Goal: Information Seeking & Learning: Learn about a topic

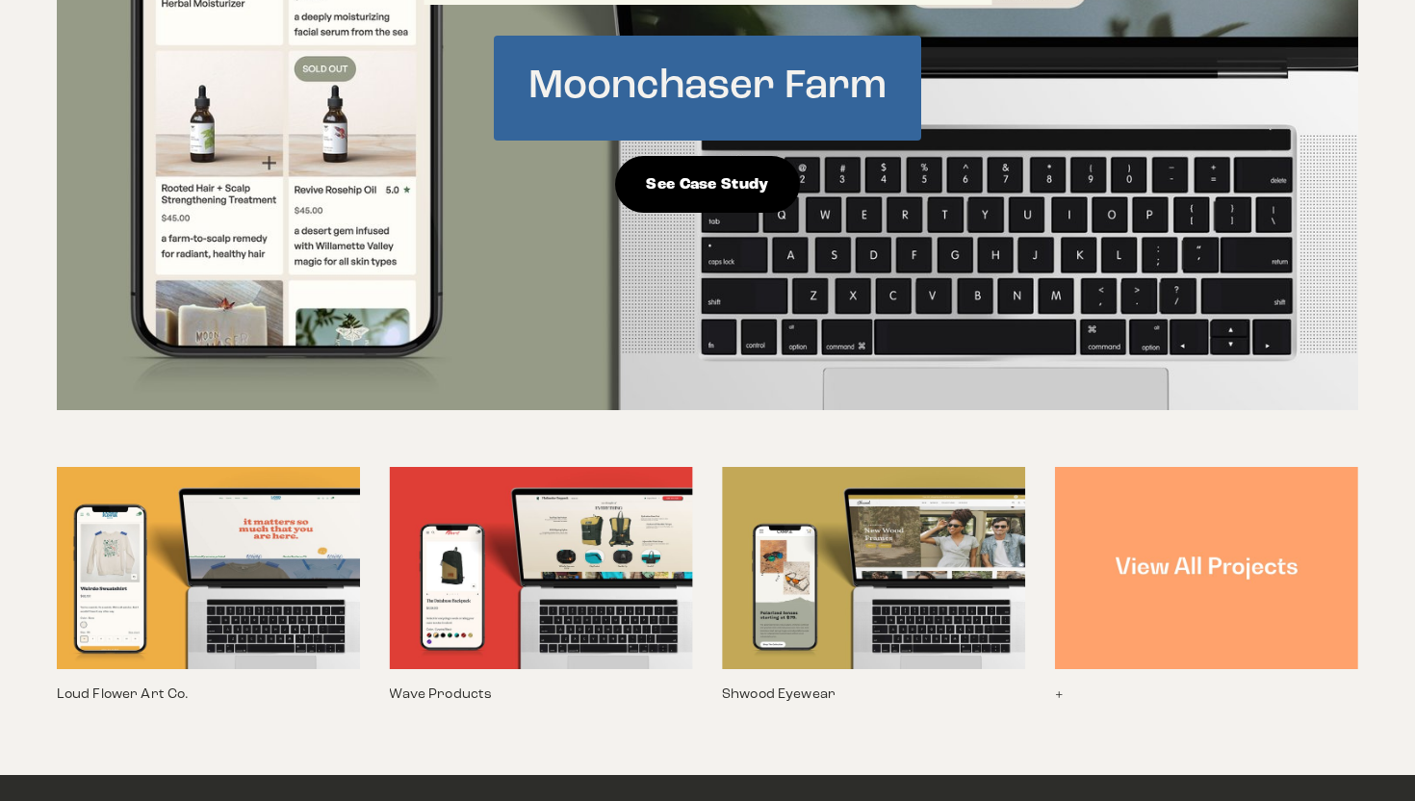
scroll to position [1409, 0]
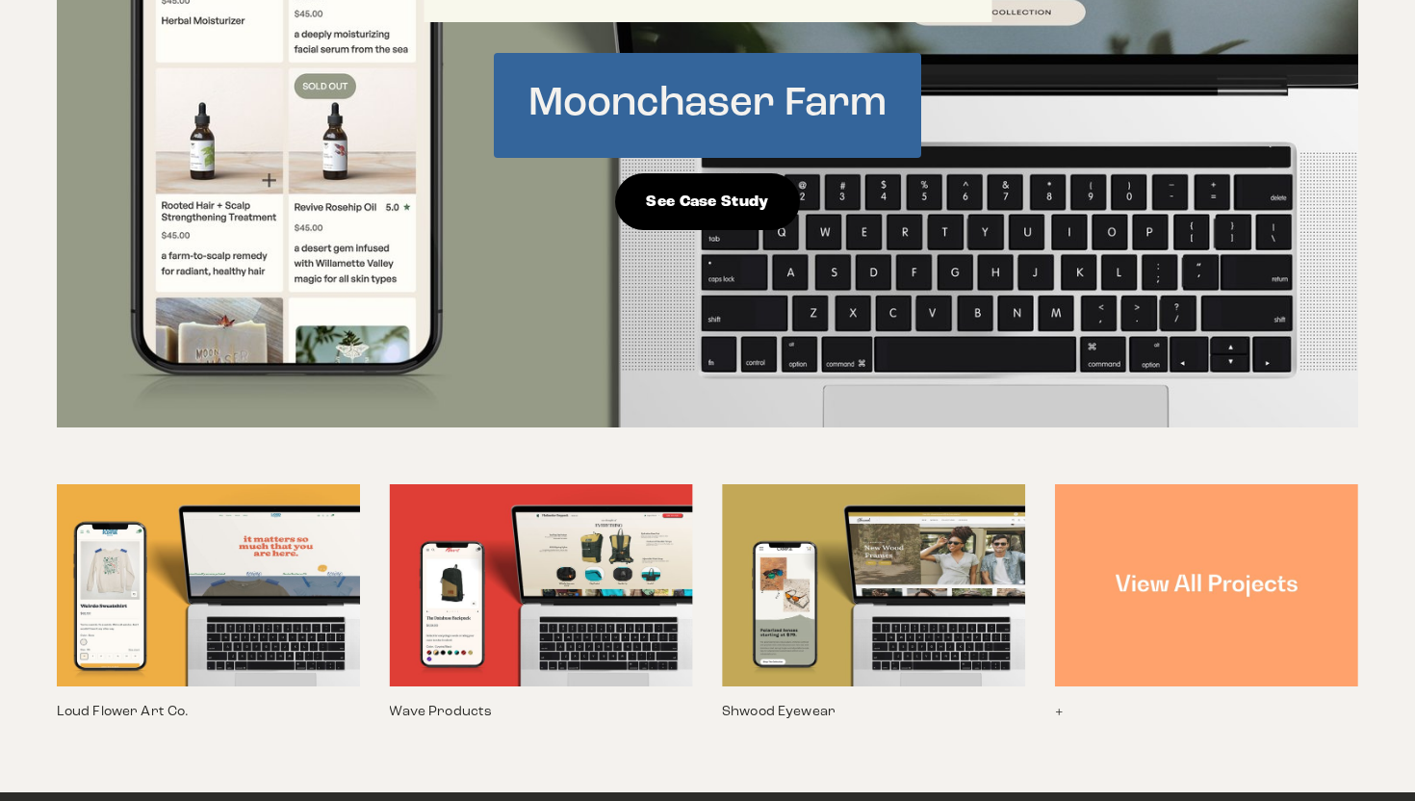
click at [1211, 506] on img at bounding box center [1206, 585] width 303 height 202
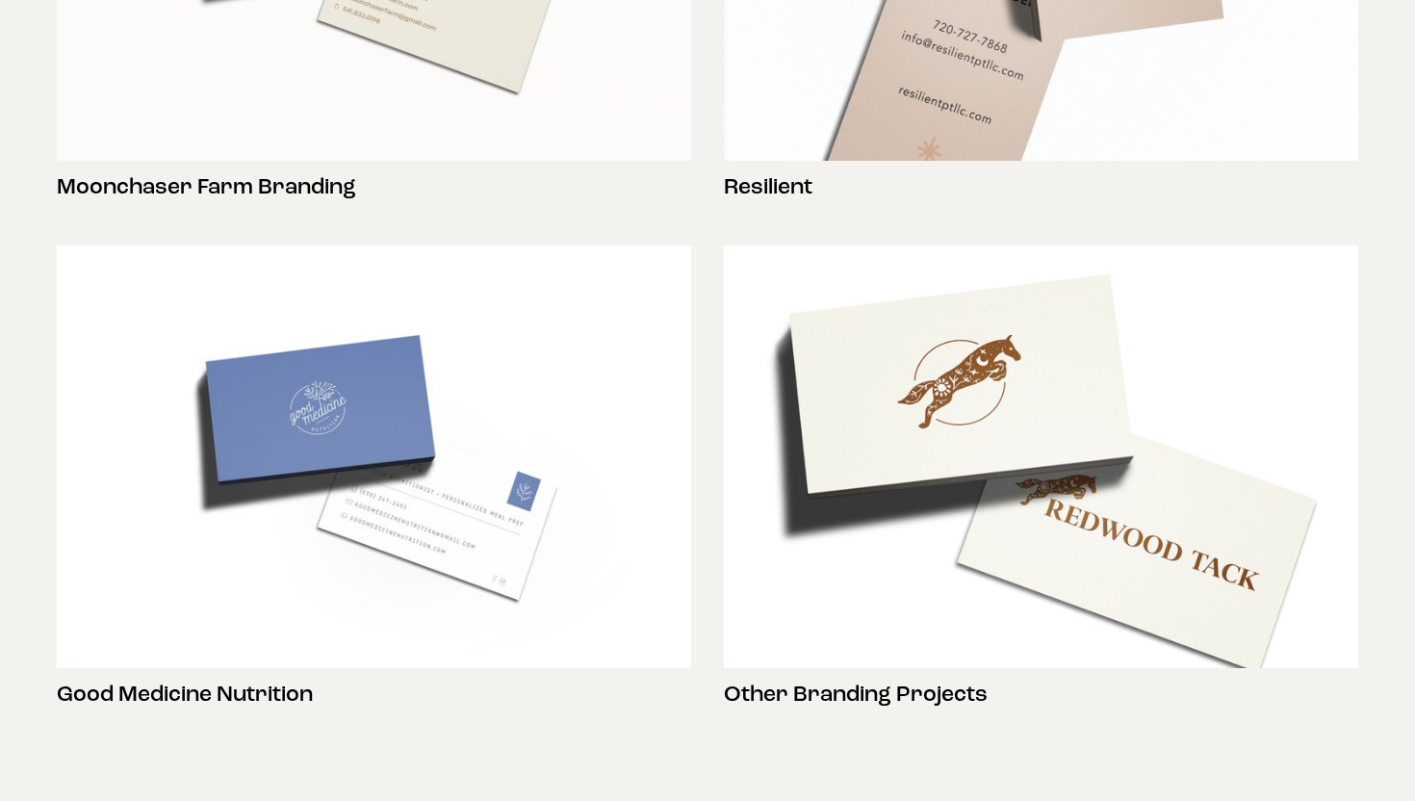
scroll to position [2722, 0]
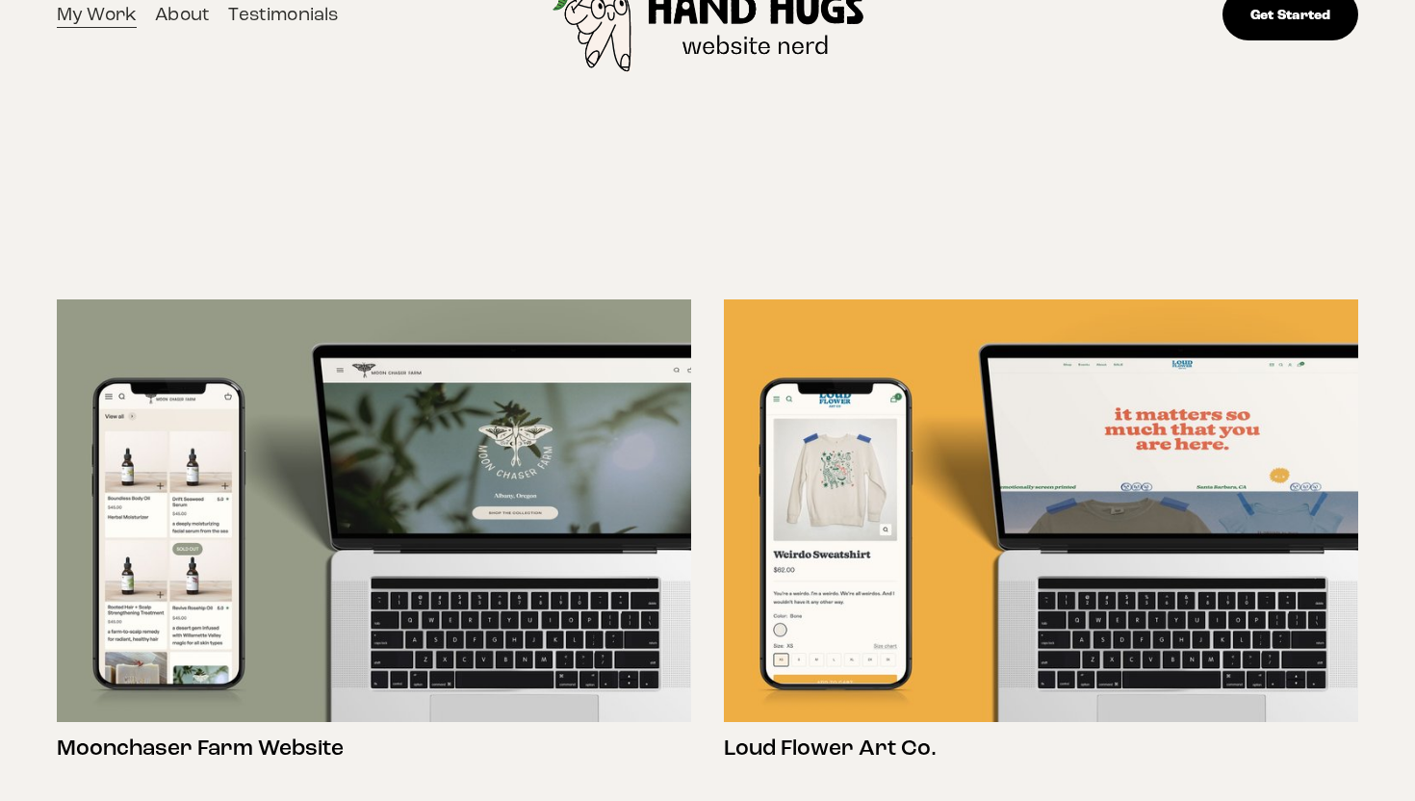
scroll to position [0, 0]
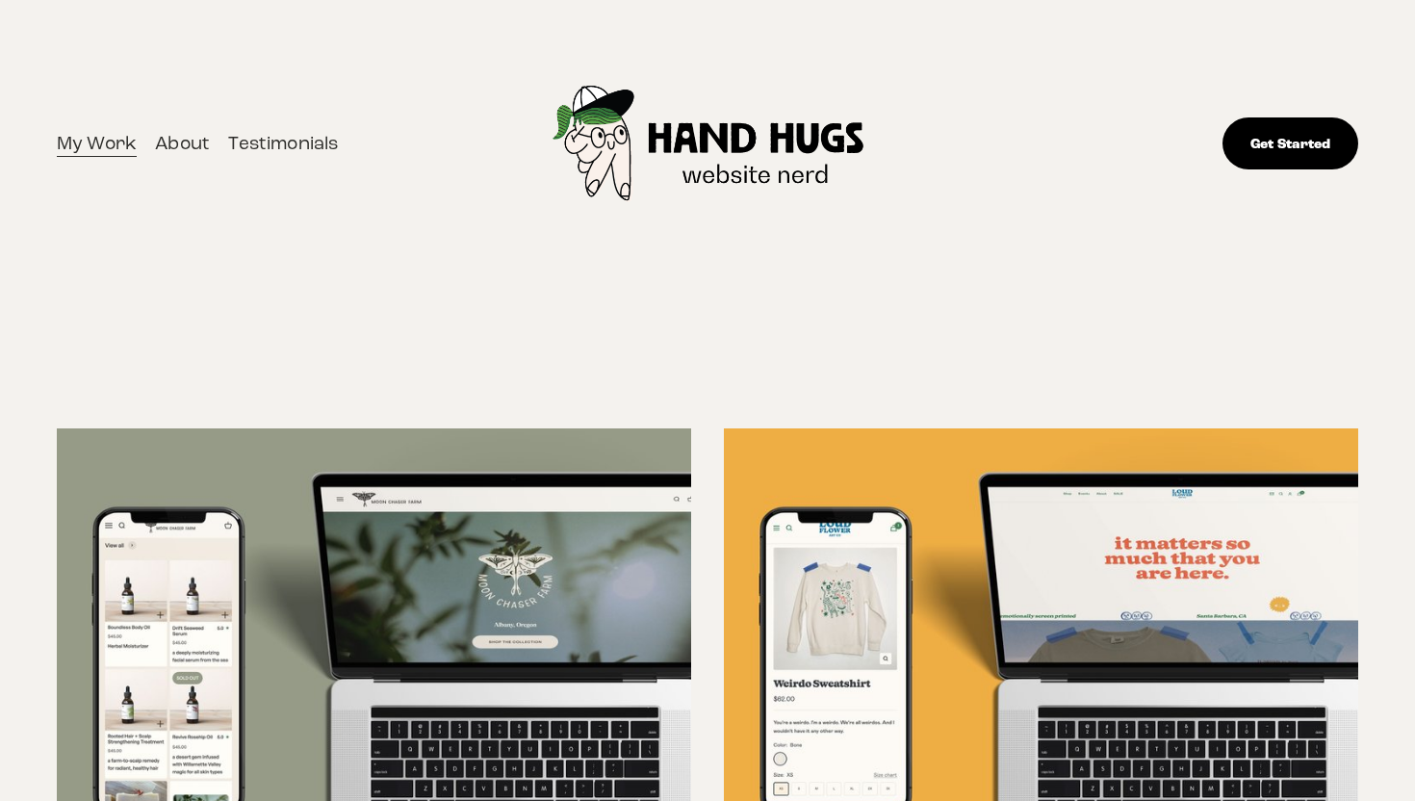
click at [182, 140] on link "About" at bounding box center [182, 143] width 55 height 31
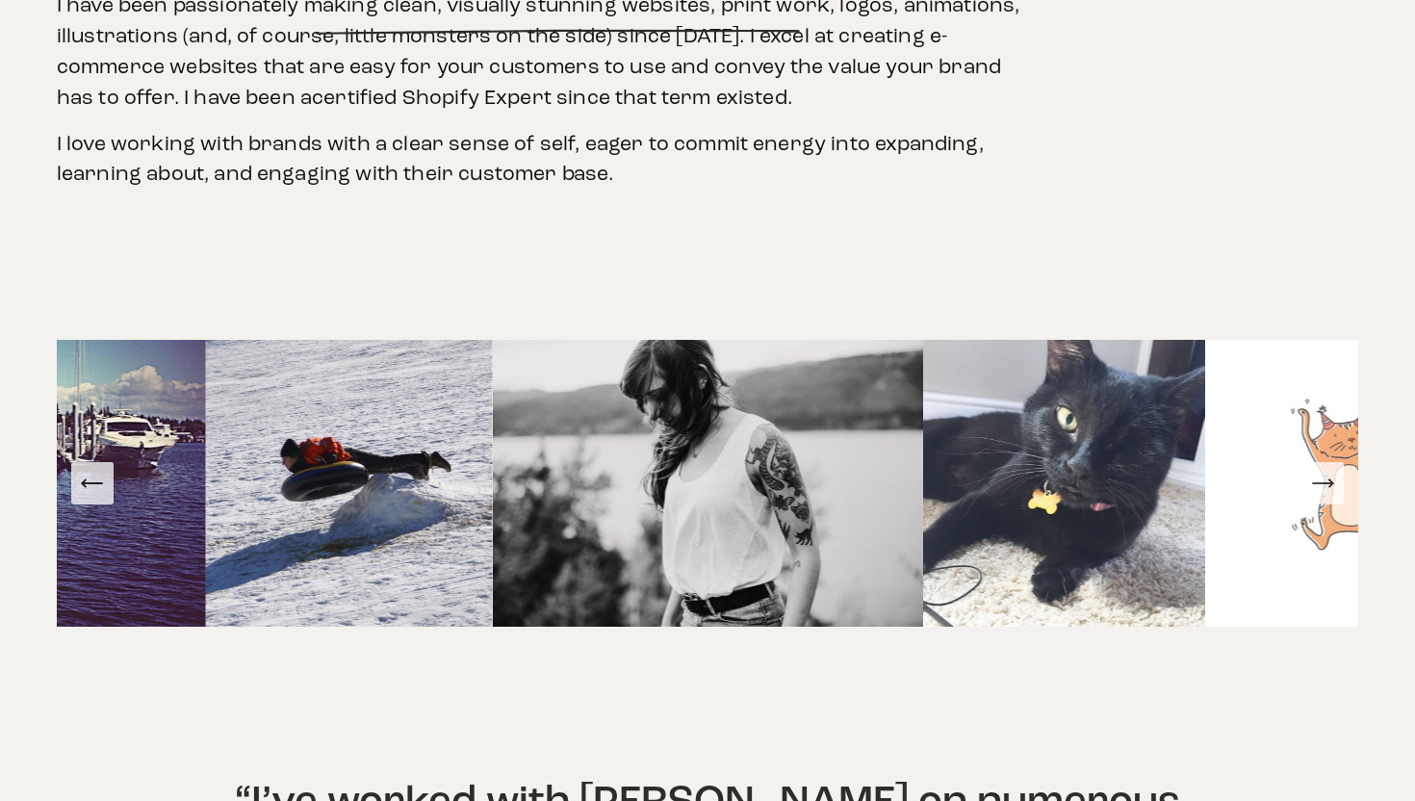
scroll to position [1148, 0]
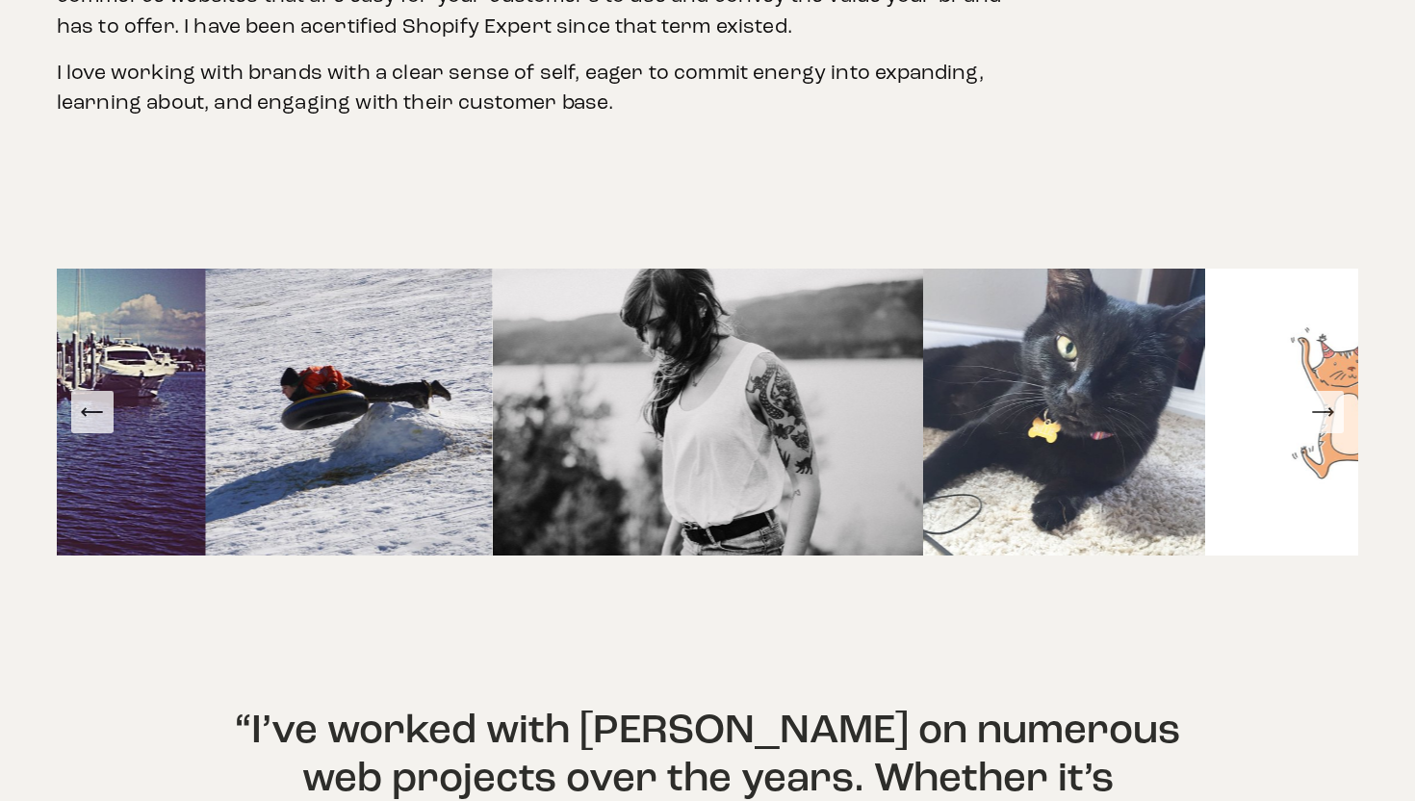
click at [1331, 399] on icon "Next Slide" at bounding box center [1322, 412] width 27 height 27
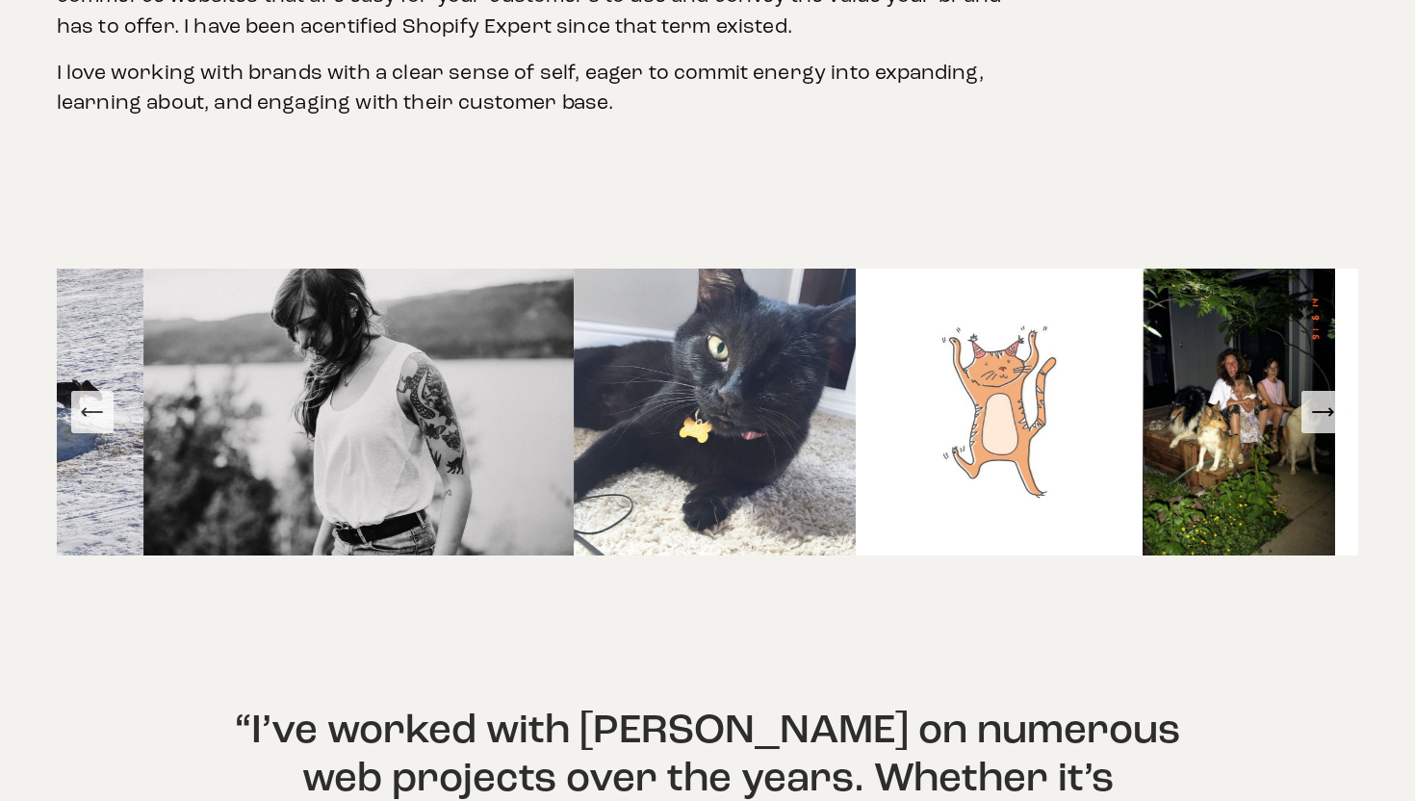
click at [1324, 412] on icon "Next Slide" at bounding box center [1323, 412] width 20 height 0
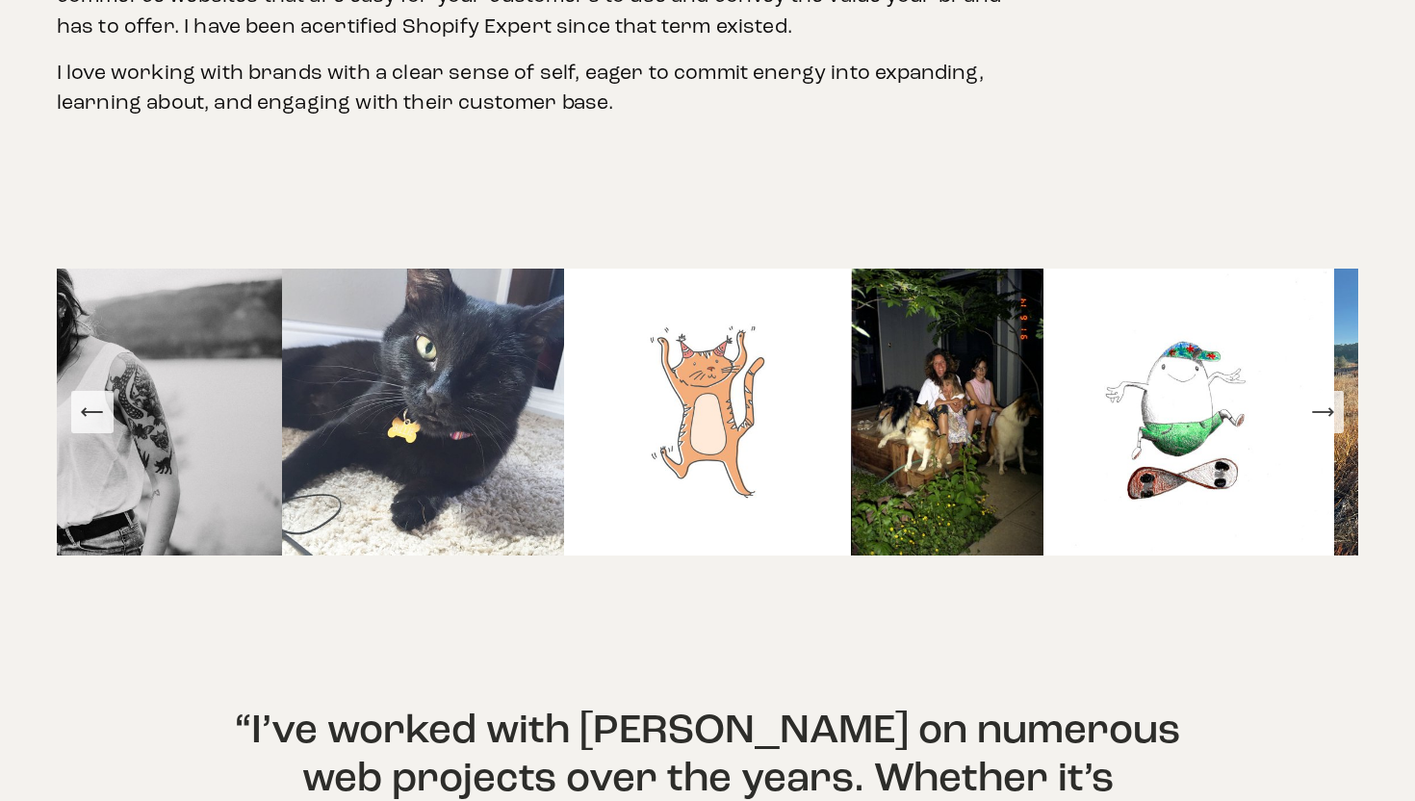
click at [1326, 399] on icon "Next Slide" at bounding box center [1322, 412] width 27 height 27
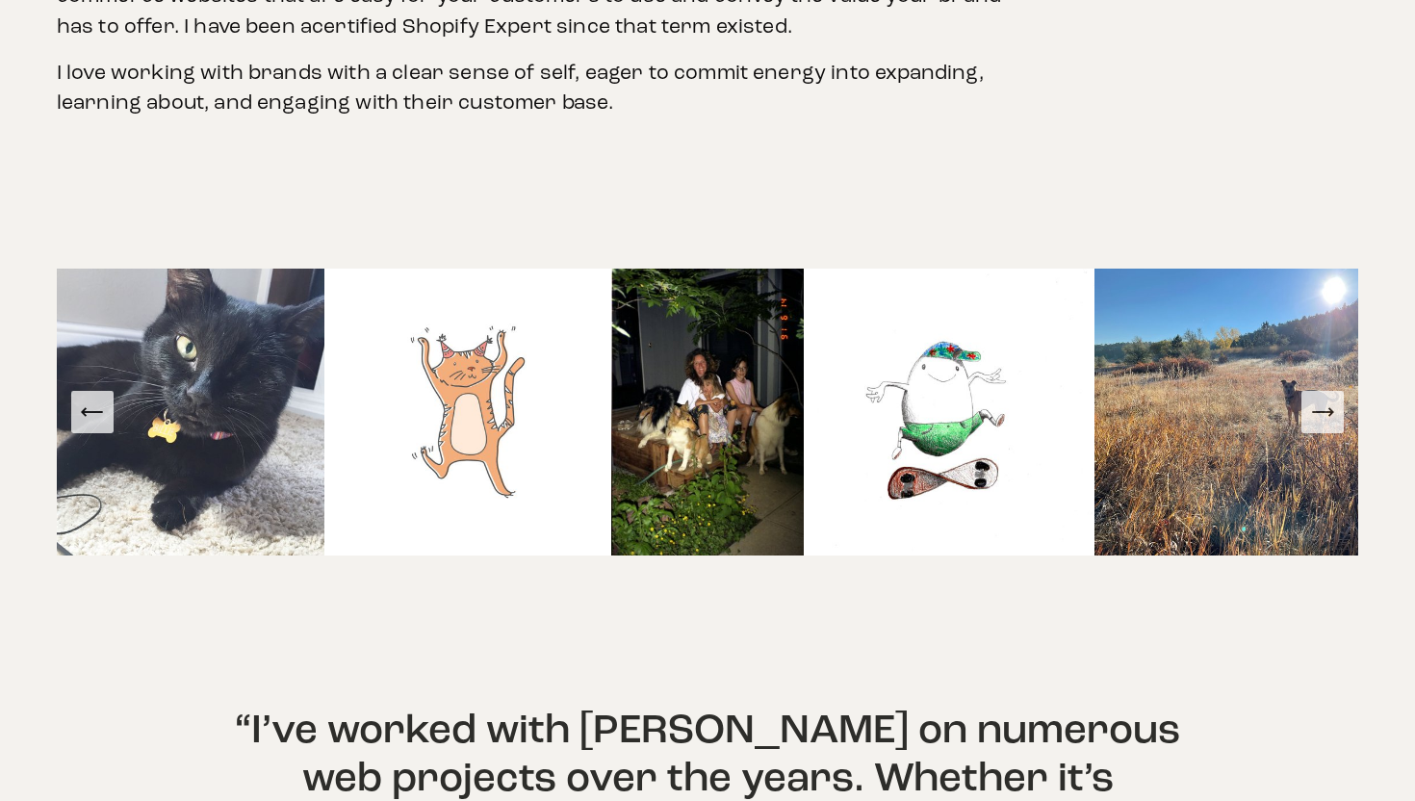
click at [1326, 399] on icon "Next Slide" at bounding box center [1322, 412] width 27 height 27
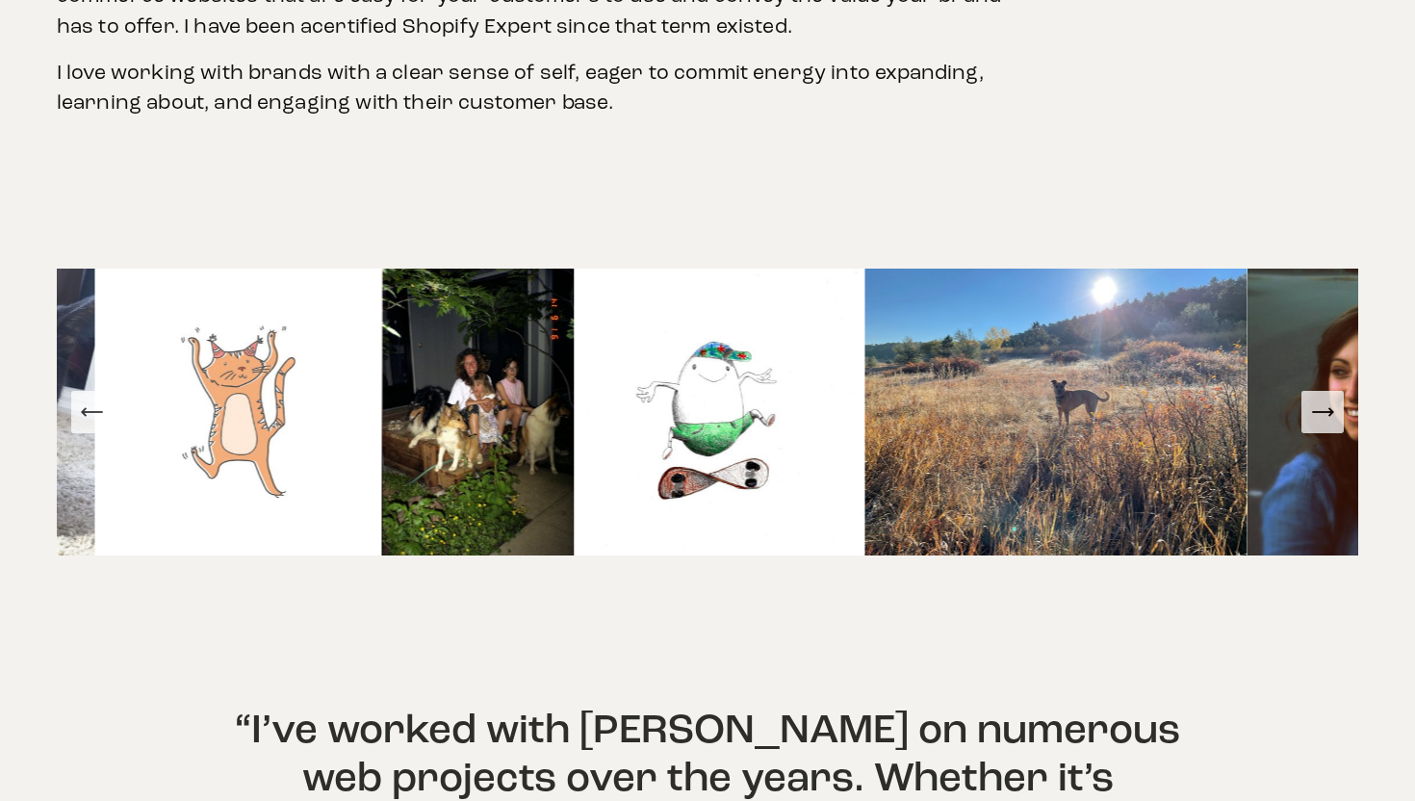
click at [1326, 399] on icon "Next Slide" at bounding box center [1322, 412] width 27 height 27
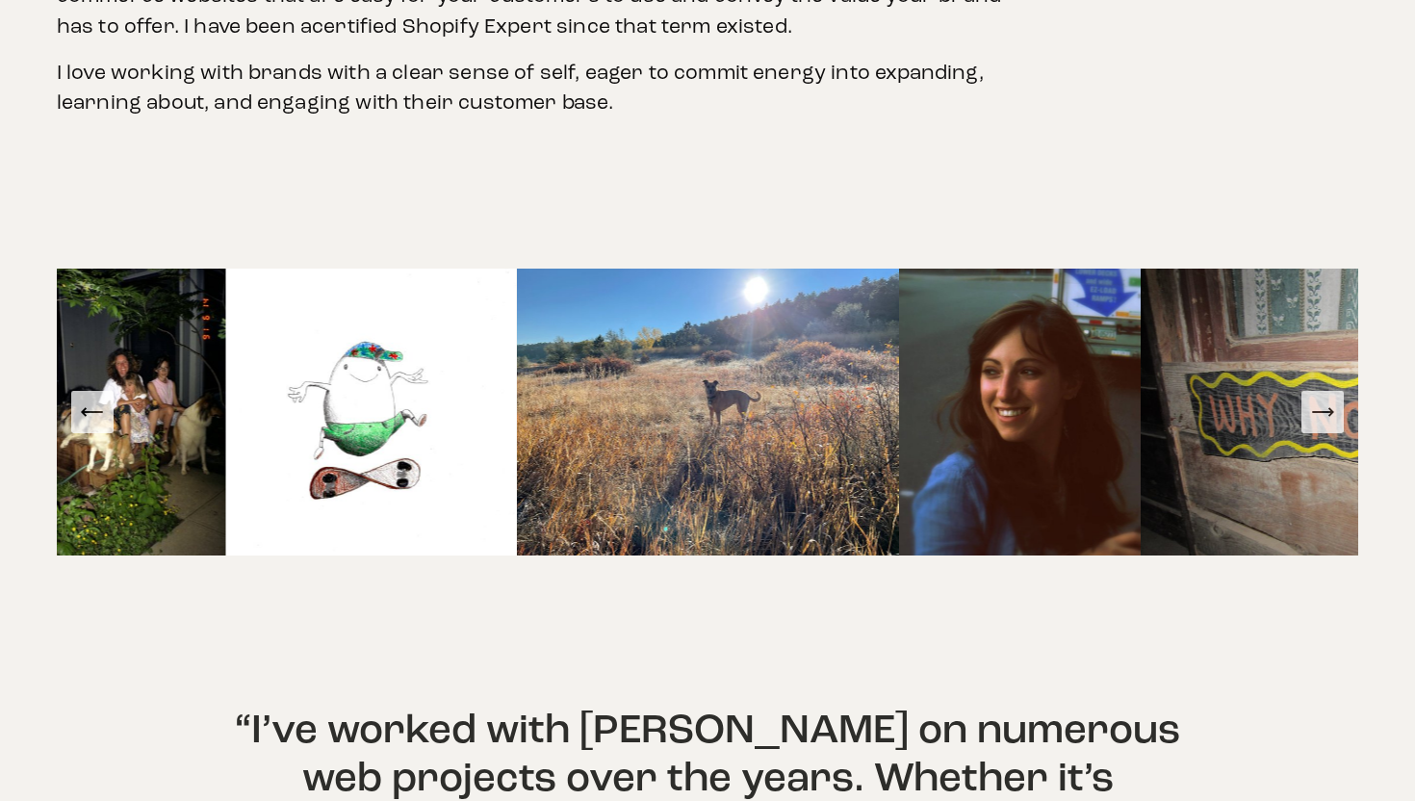
click at [1326, 399] on icon "Next Slide" at bounding box center [1322, 412] width 27 height 27
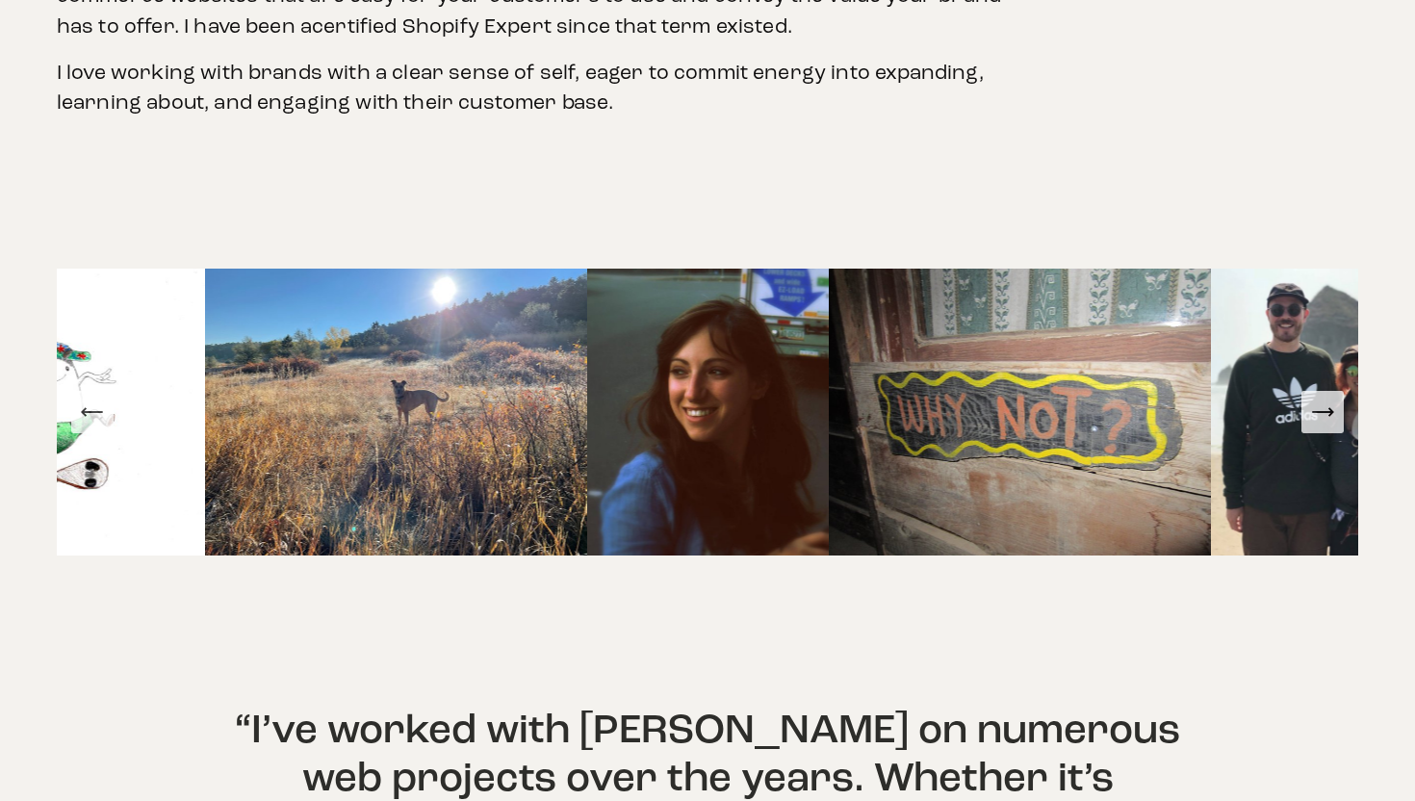
click at [1326, 399] on icon "Next Slide" at bounding box center [1322, 412] width 27 height 27
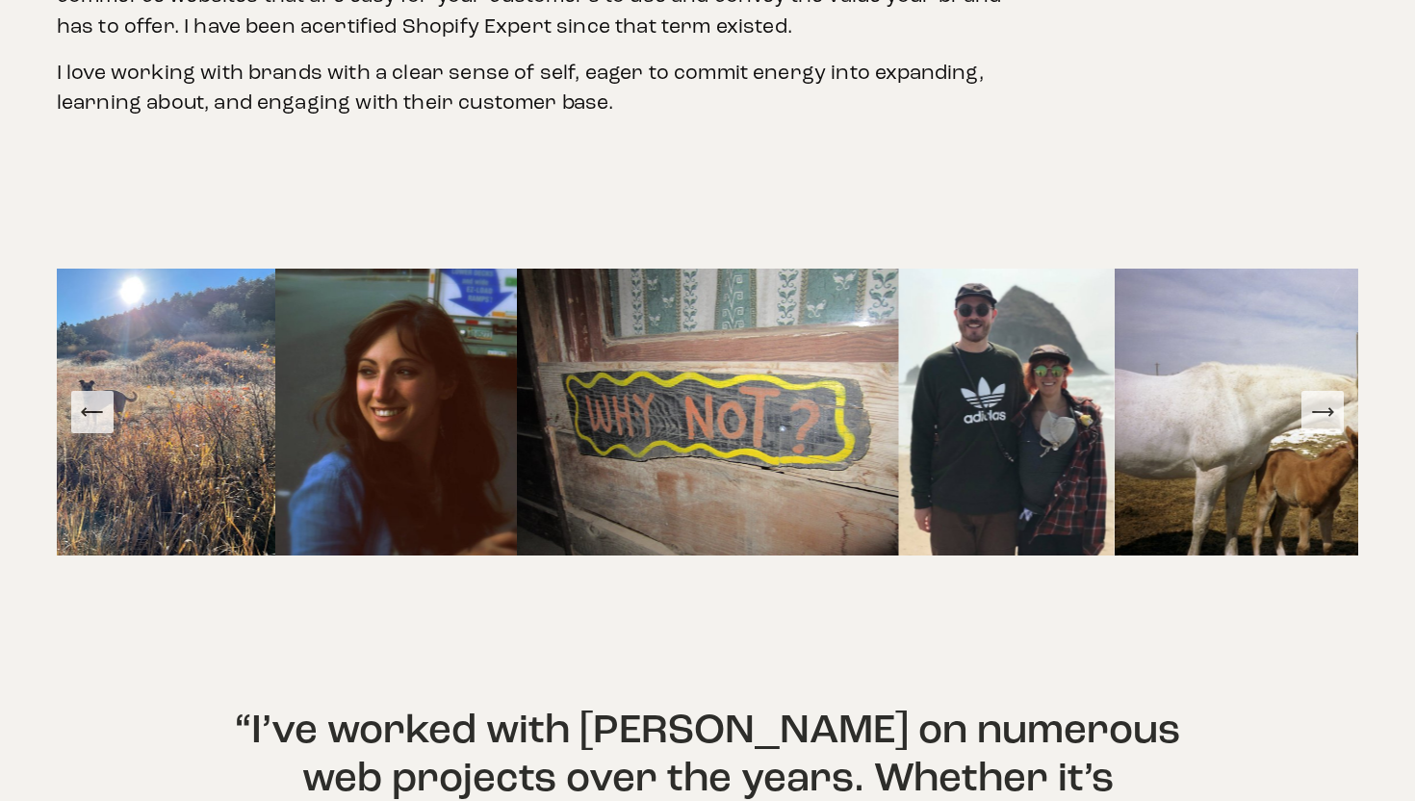
click at [1326, 399] on icon "Next Slide" at bounding box center [1322, 412] width 27 height 27
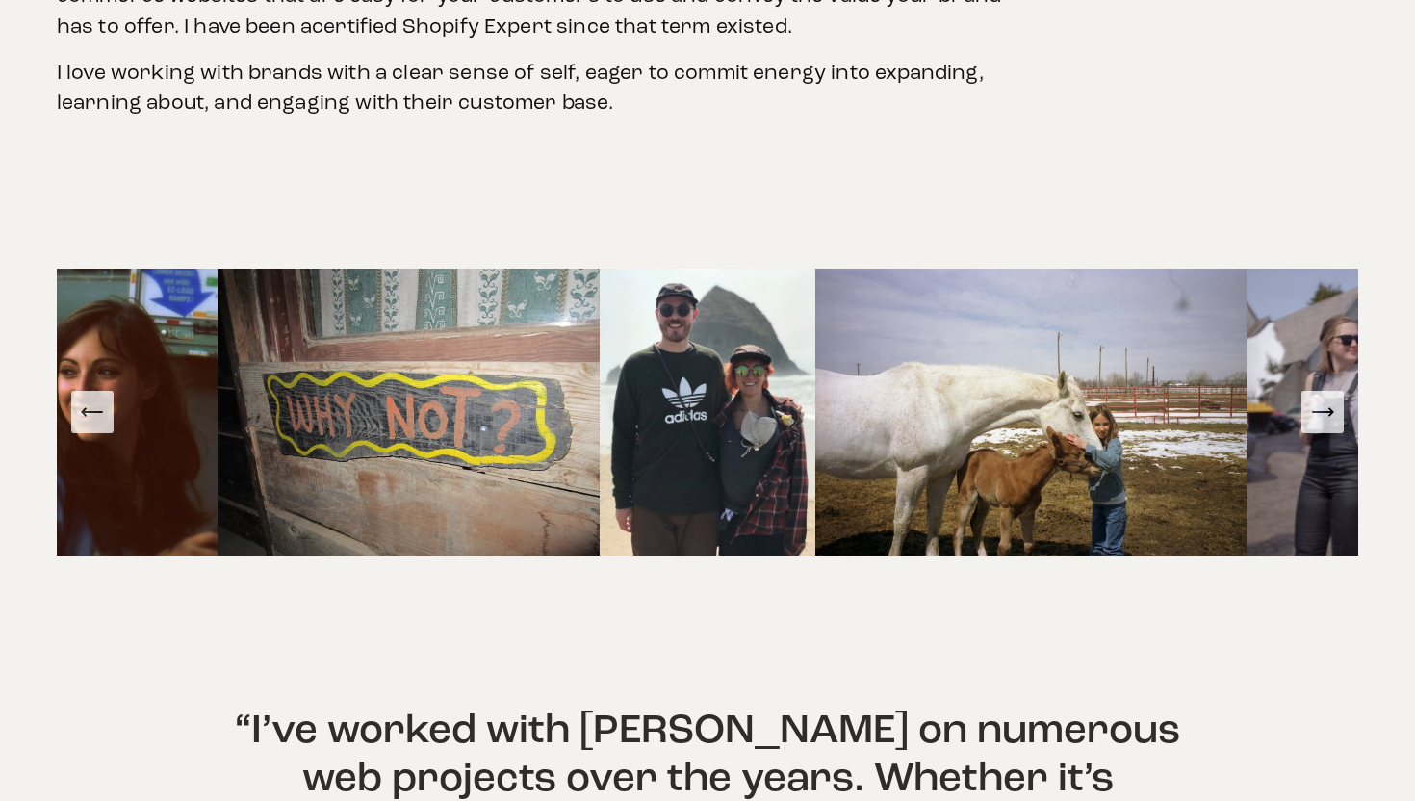
click at [1326, 399] on icon "Next Slide" at bounding box center [1322, 412] width 27 height 27
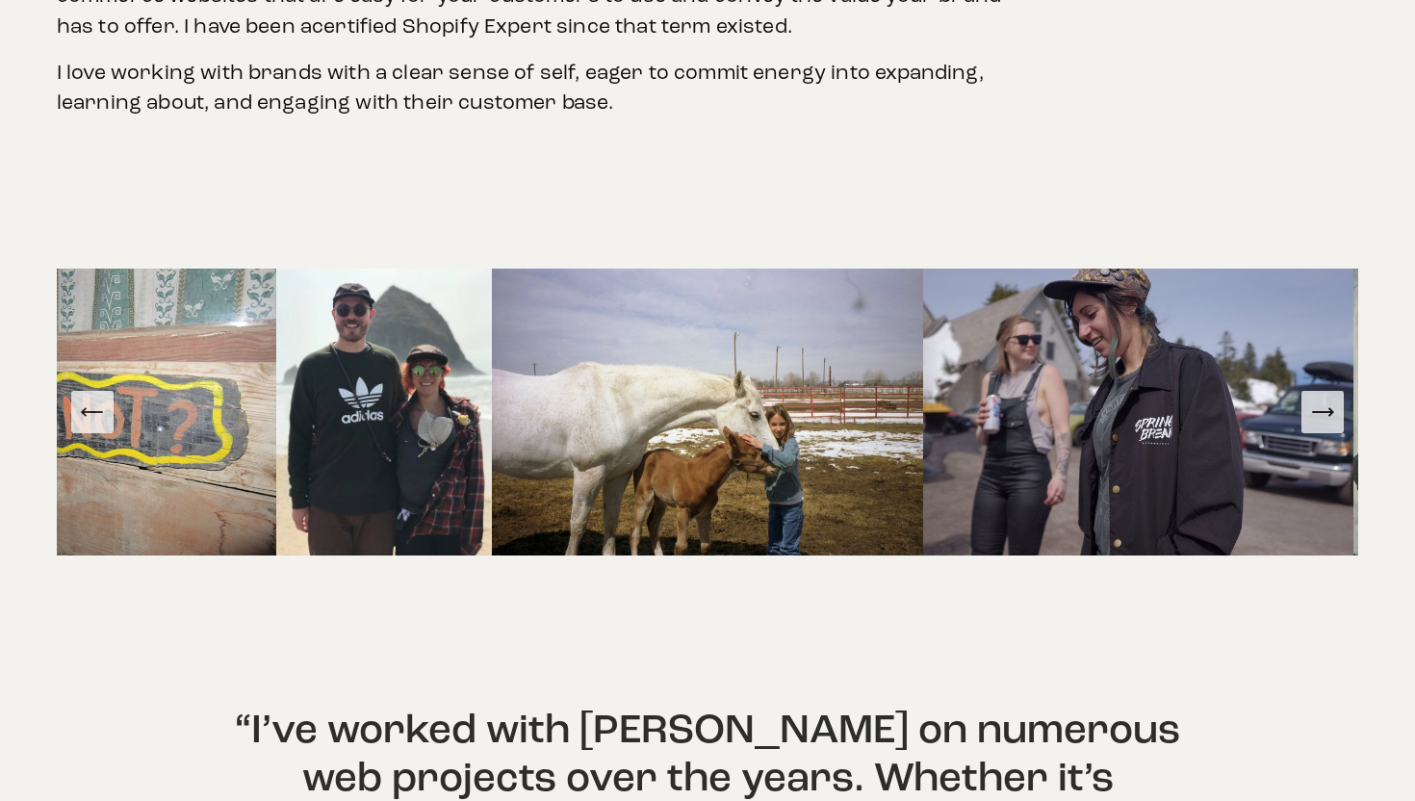
click at [1326, 399] on icon "Next Slide" at bounding box center [1322, 412] width 27 height 27
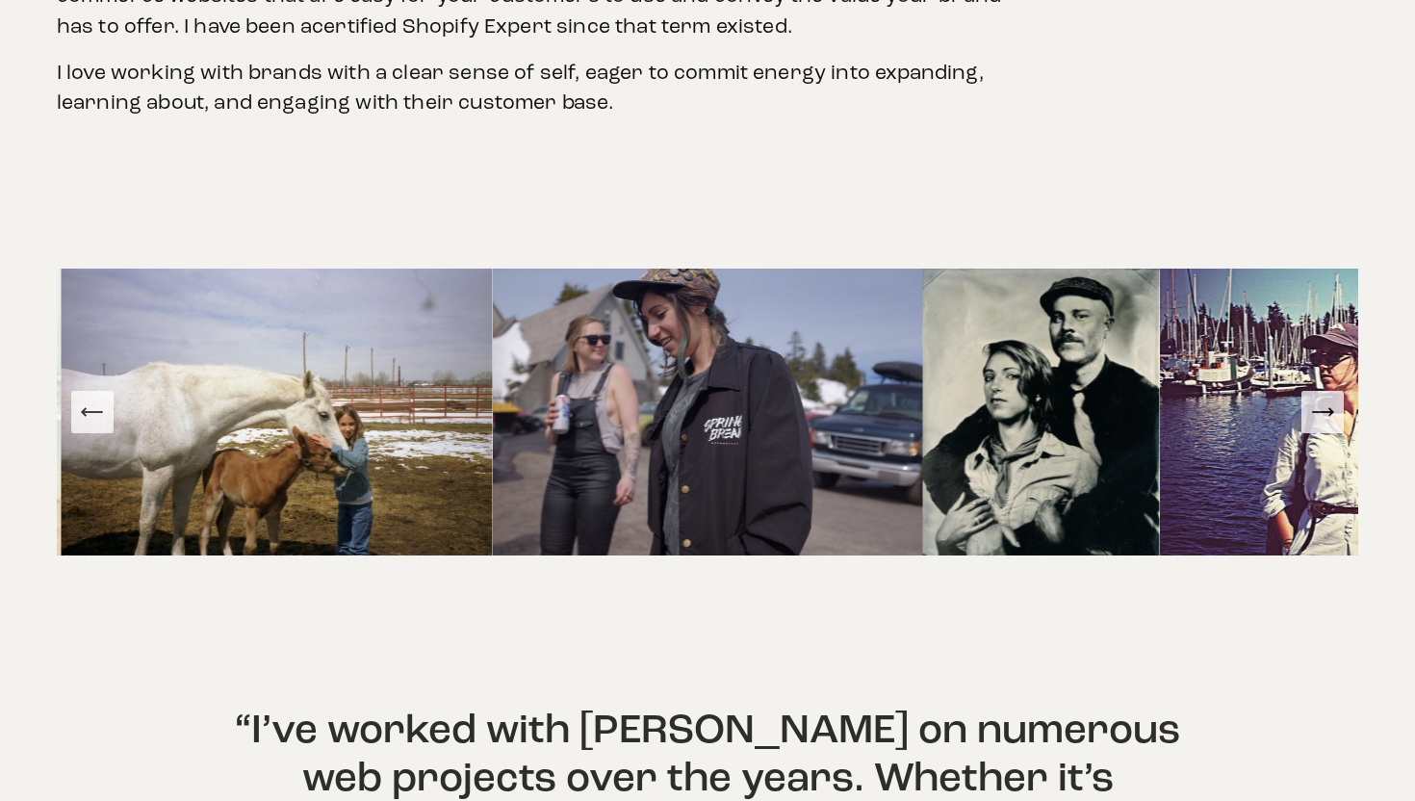
click at [1326, 399] on icon "Next Slide" at bounding box center [1322, 412] width 27 height 27
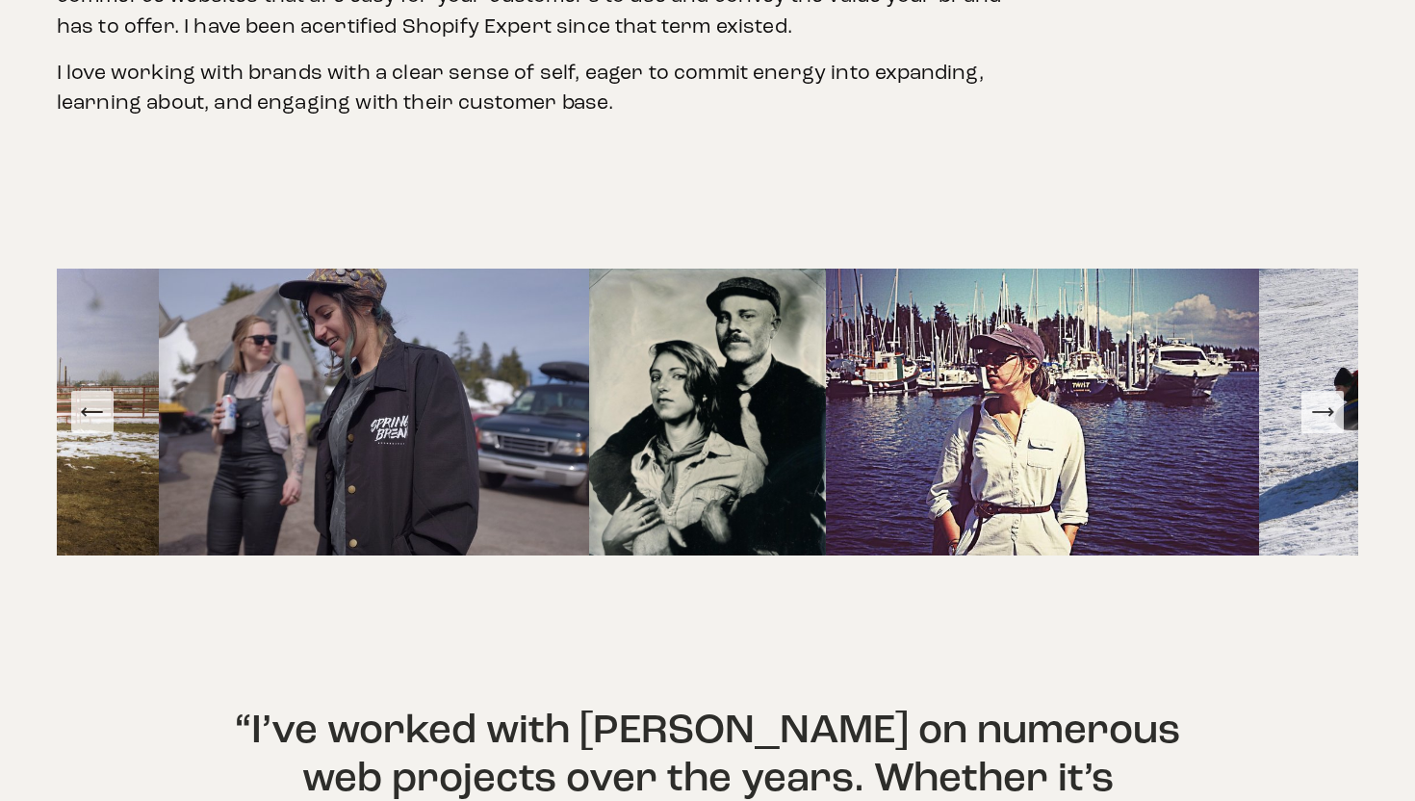
click at [1324, 399] on icon "Next Slide" at bounding box center [1322, 412] width 27 height 27
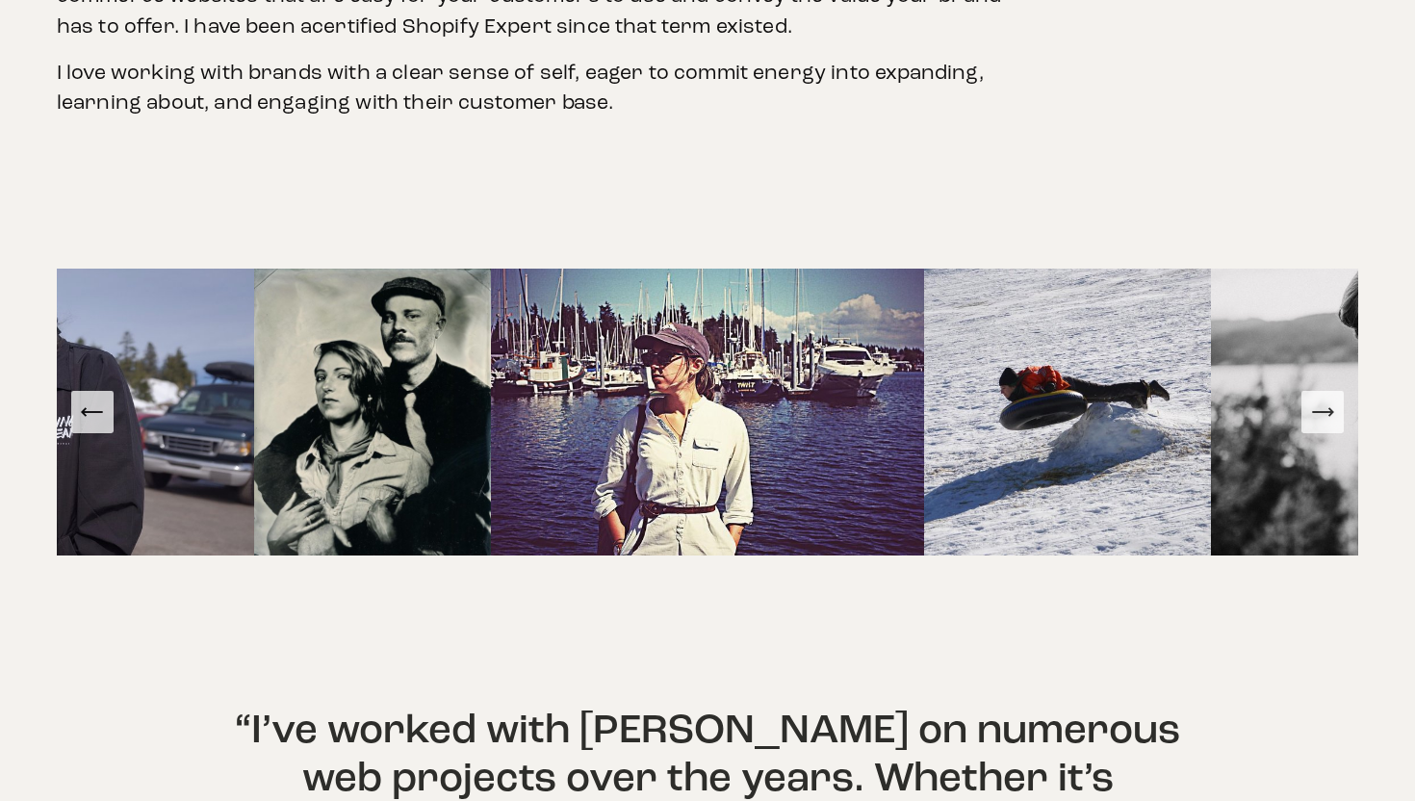
click at [1324, 399] on icon "Next Slide" at bounding box center [1322, 412] width 27 height 27
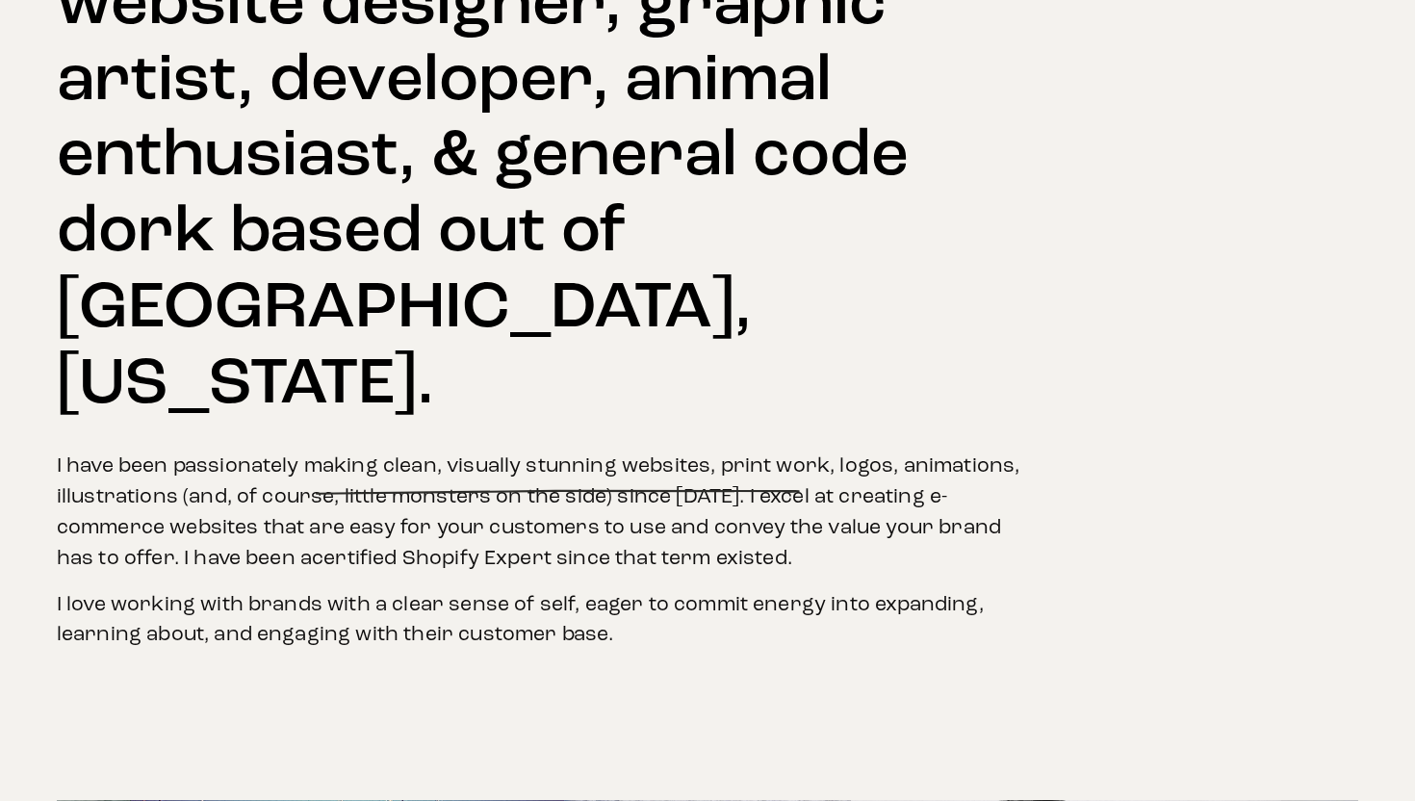
scroll to position [0, 0]
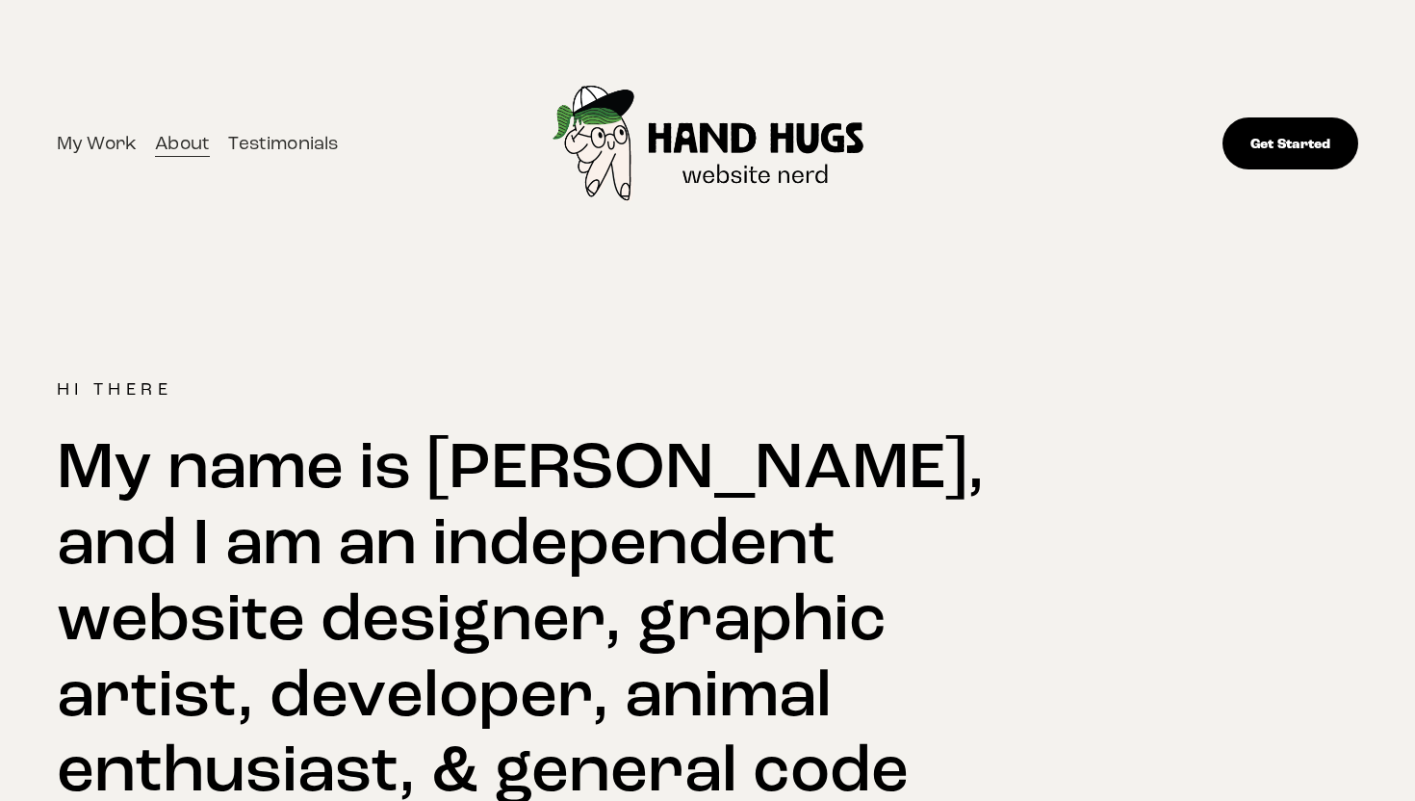
click at [1286, 144] on link "Get Started" at bounding box center [1291, 142] width 136 height 51
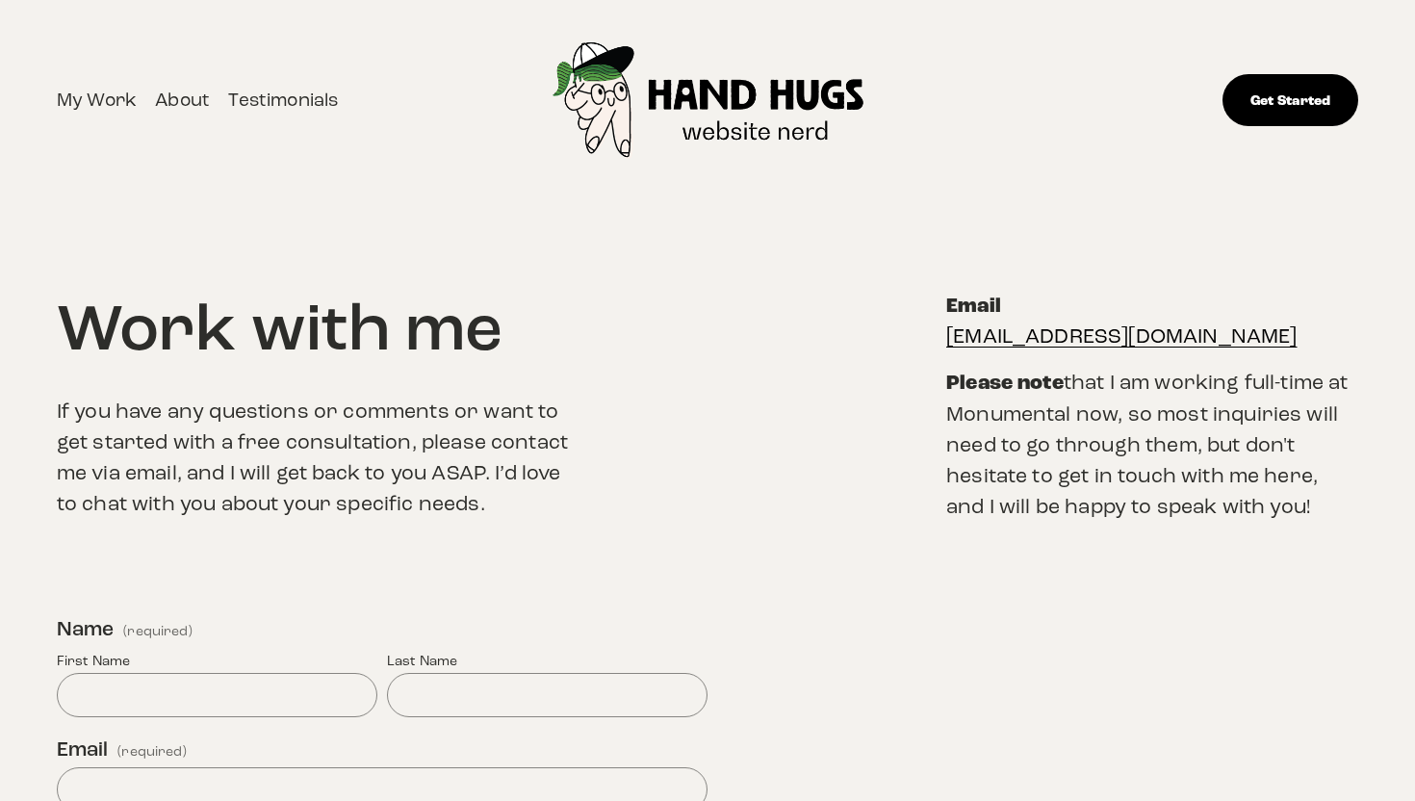
scroll to position [4, 0]
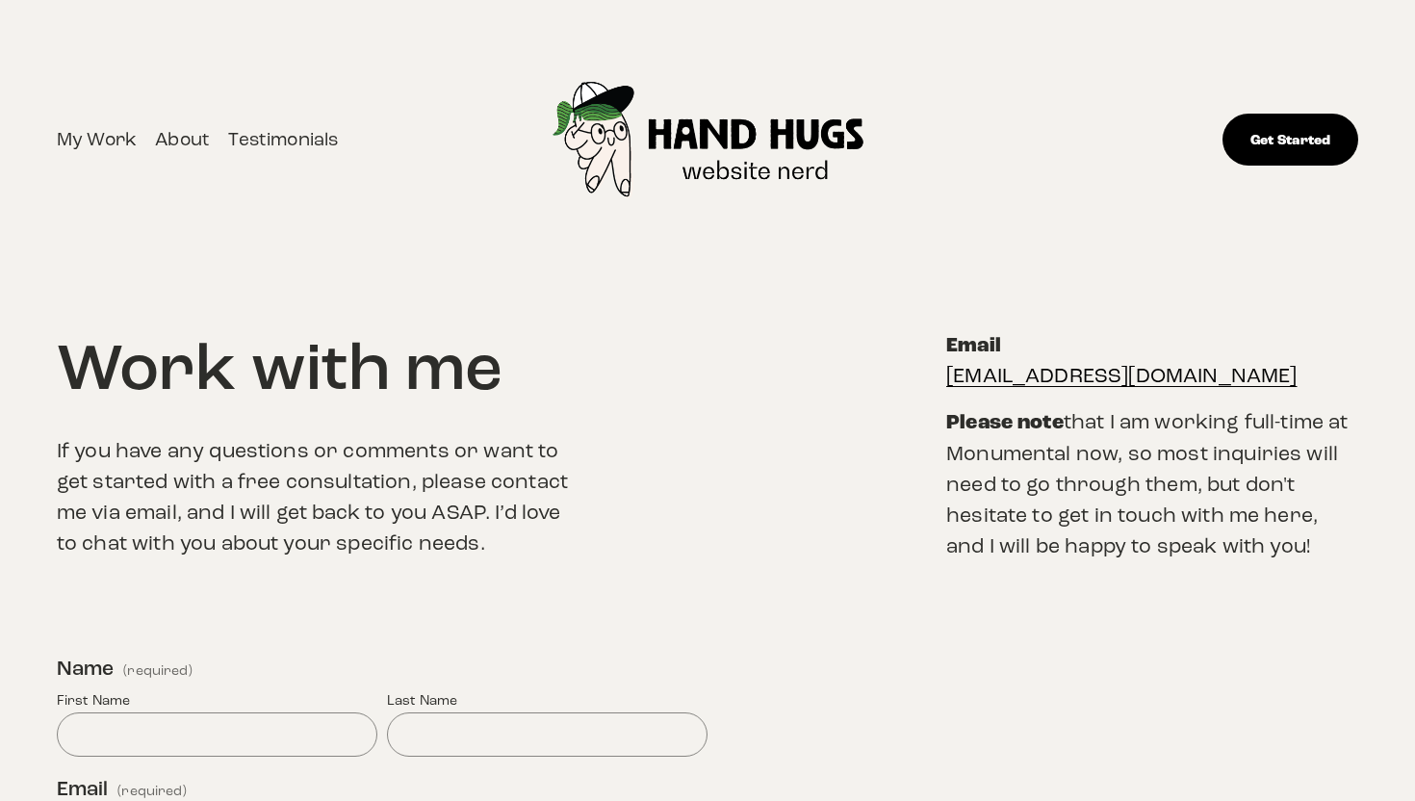
click at [179, 142] on link "About" at bounding box center [182, 139] width 55 height 31
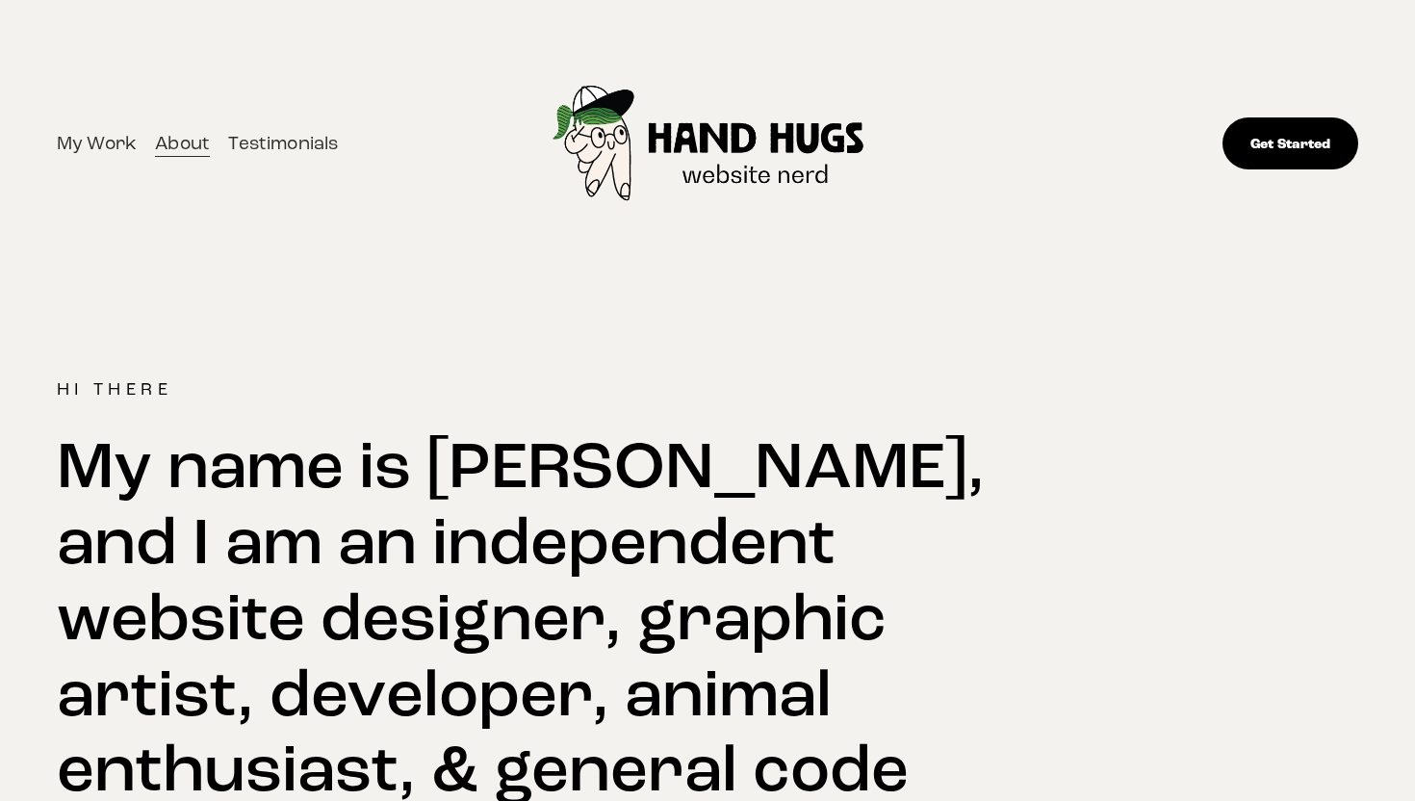
click at [278, 144] on link "Testimonials" at bounding box center [283, 143] width 110 height 31
